Goal: Transaction & Acquisition: Purchase product/service

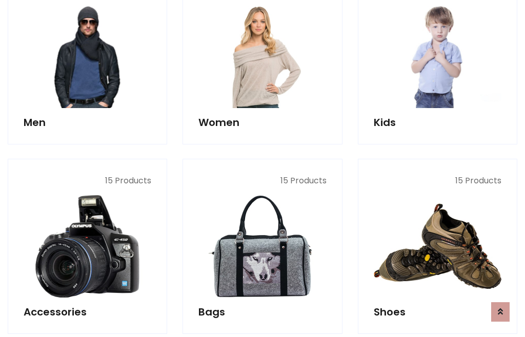
scroll to position [744, 0]
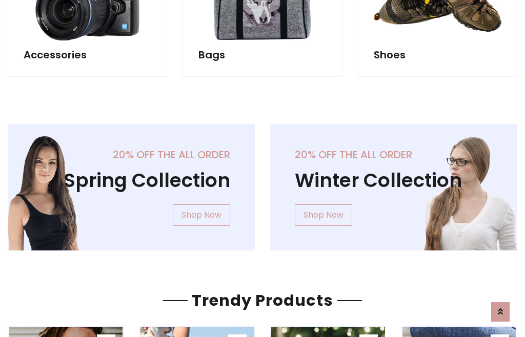
click at [263, 183] on div "20% off the all order Winter Collection Shop Now" at bounding box center [394, 195] width 263 height 143
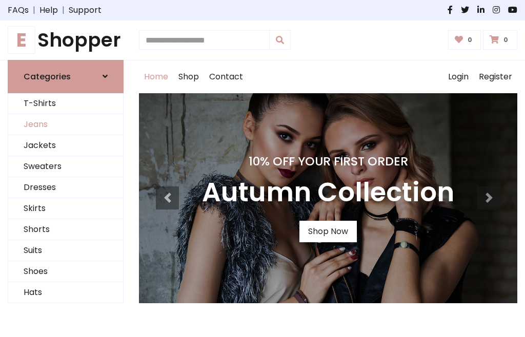
click at [66, 125] on link "Jeans" at bounding box center [65, 124] width 115 height 21
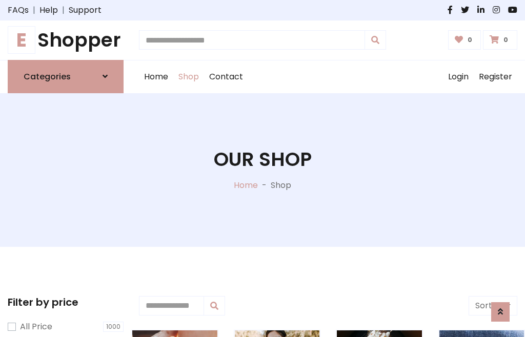
scroll to position [324, 0]
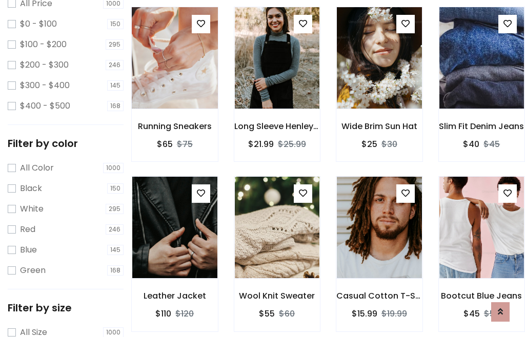
click at [174, 80] on img at bounding box center [175, 58] width 102 height 246
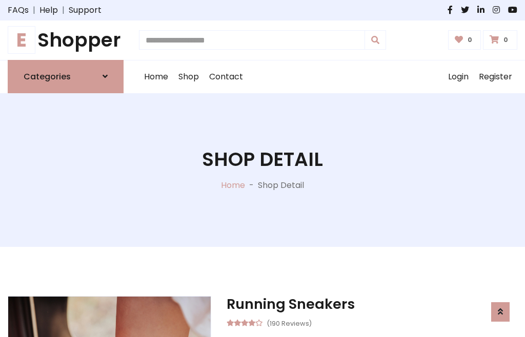
scroll to position [110, 0]
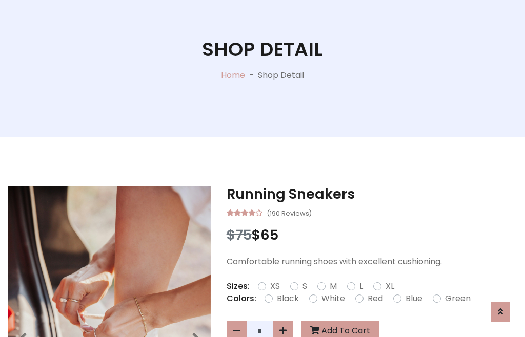
click at [374, 299] on label "Red" at bounding box center [375, 299] width 15 height 12
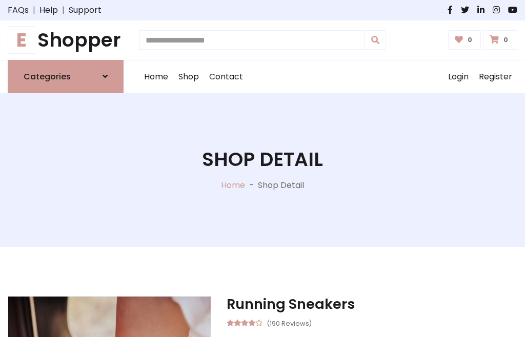
click at [263, 169] on h1 "Shop Detail" at bounding box center [262, 159] width 121 height 23
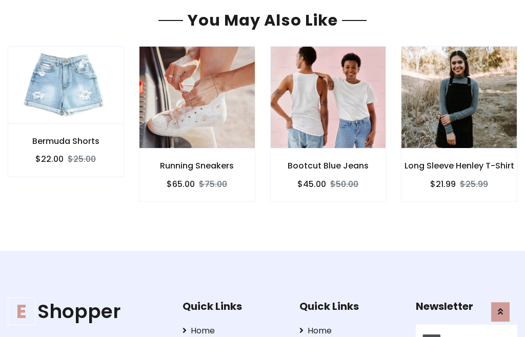
type input "******"
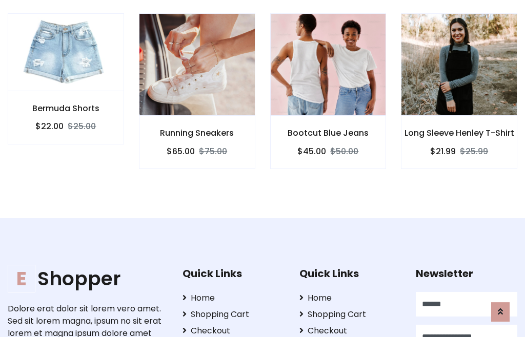
scroll to position [892, 0]
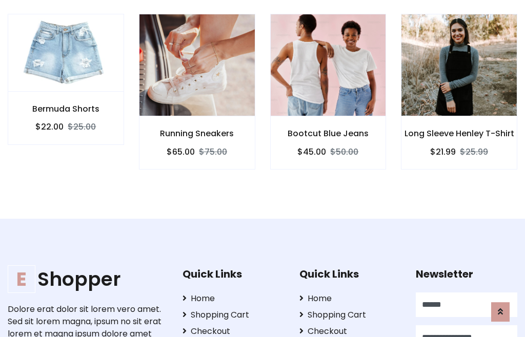
type input "**********"
